Goal: Check status: Check status

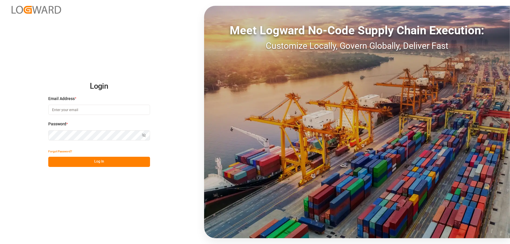
type input "[EMAIL_ADDRESS][DOMAIN_NAME]"
drag, startPoint x: 103, startPoint y: 158, endPoint x: 142, endPoint y: 174, distance: 41.6
click at [99, 162] on button "Log In" at bounding box center [99, 162] width 102 height 10
type input "[EMAIL_ADDRESS][DOMAIN_NAME]"
click at [87, 161] on button "Log In" at bounding box center [99, 162] width 102 height 10
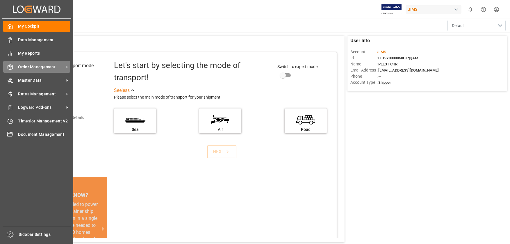
click at [70, 66] on div "My Cockpit My Cockpit Data Management Data Management My Reports My Reports Ord…" at bounding box center [36, 122] width 69 height 207
click at [69, 68] on icon at bounding box center [67, 67] width 6 height 6
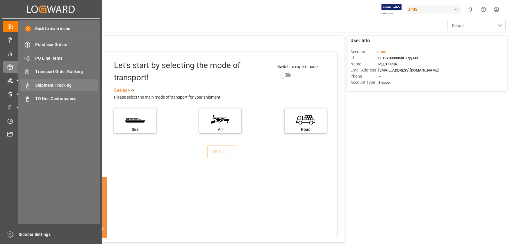
click at [45, 82] on span "Shipment Tracking" at bounding box center [66, 85] width 62 height 6
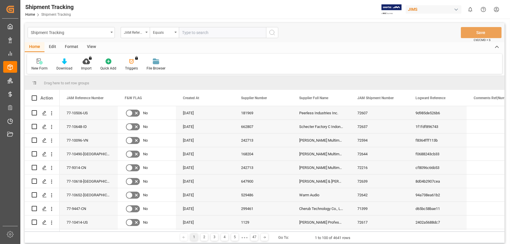
click at [195, 28] on input "text" at bounding box center [222, 32] width 87 height 11
type input "77-10629-US"
drag, startPoint x: 267, startPoint y: 31, endPoint x: 402, endPoint y: 92, distance: 147.8
click at [268, 31] on button "search button" at bounding box center [272, 32] width 12 height 11
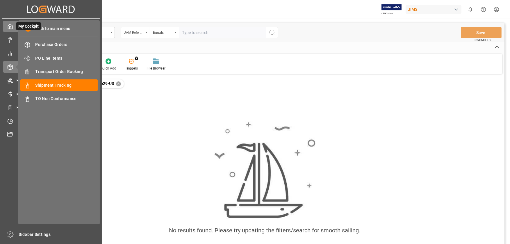
click at [14, 30] on div "My Cockpit My Cockpit" at bounding box center [50, 26] width 95 height 11
